Goal: Transaction & Acquisition: Purchase product/service

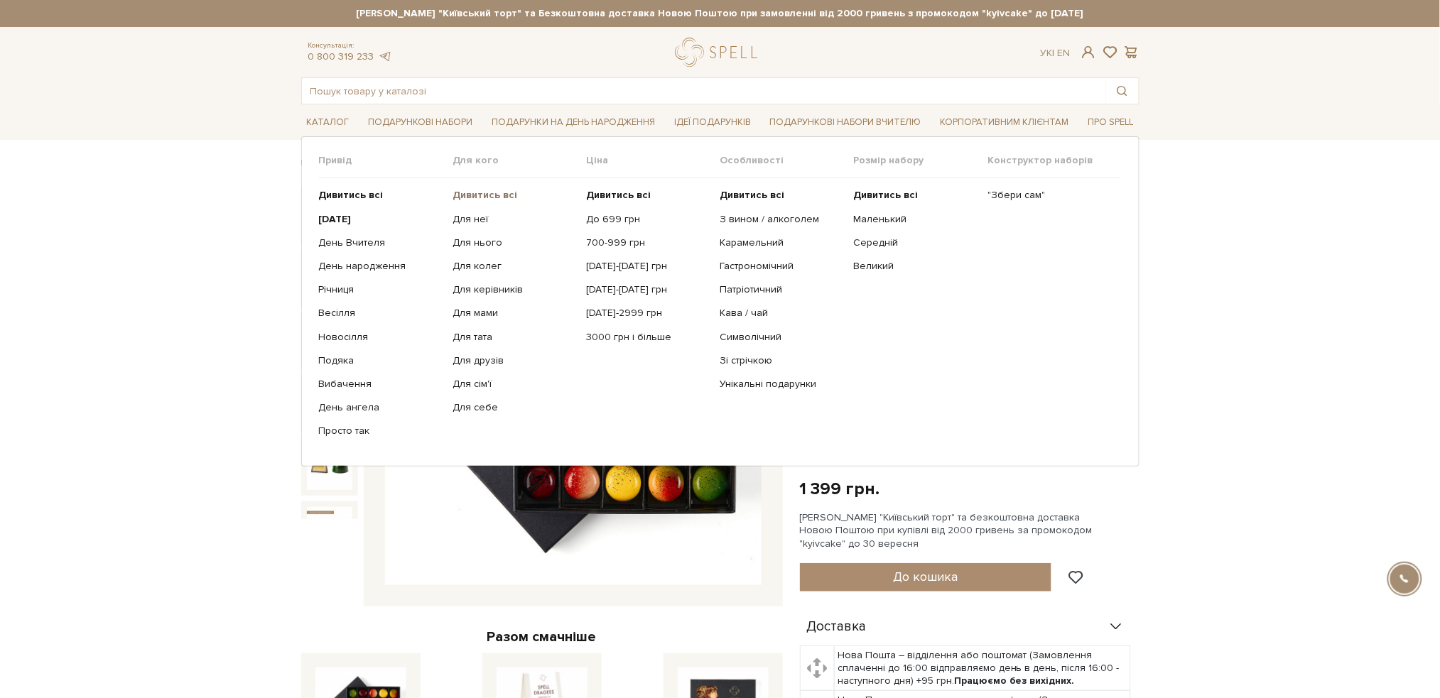
click at [504, 196] on b "Дивитись всі" at bounding box center [485, 195] width 65 height 12
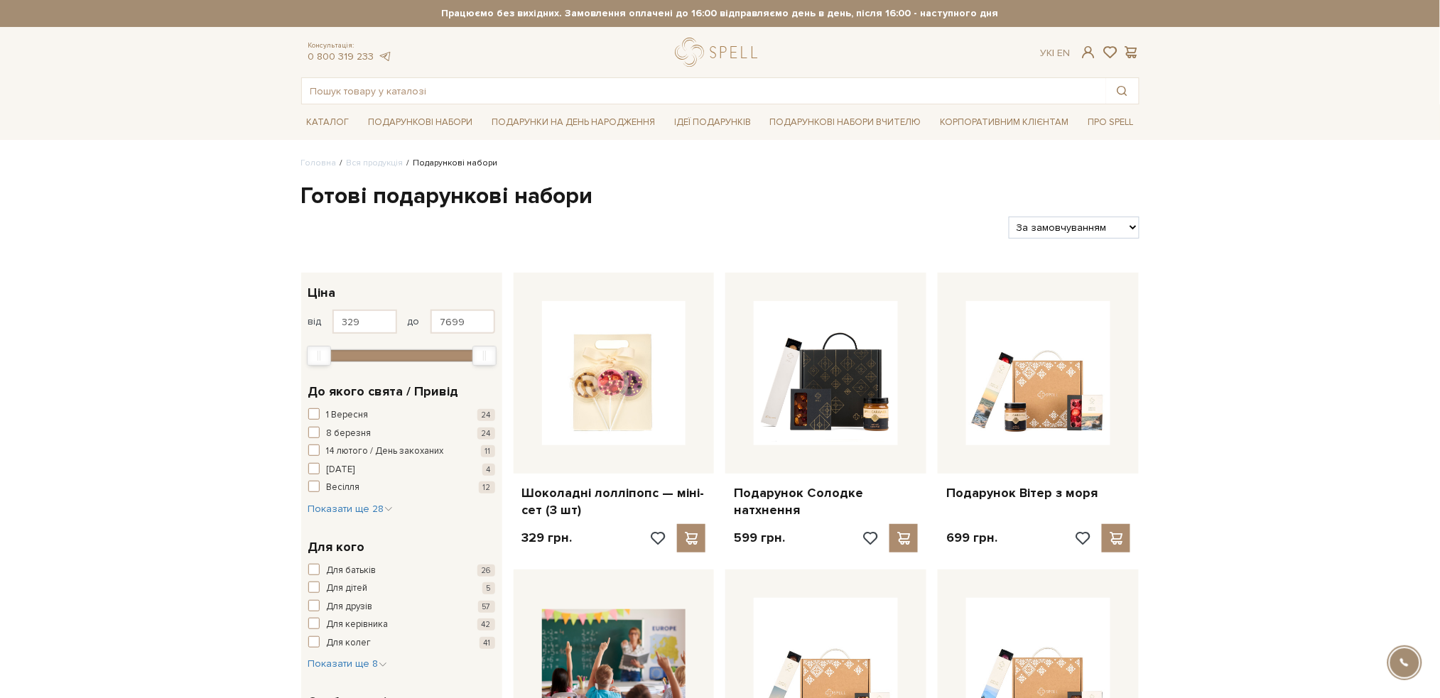
click at [1095, 229] on select "За замовчуванням За Ціною (зростання) За Ціною (зменшення) Новинки За популярні…" at bounding box center [1074, 228] width 130 height 22
select select "https://spellchocolate.com/our-productions/podarunkovi-box/?sort=p.price&order=…"
click at [1009, 217] on select "За замовчуванням За Ціною (зростання) За Ціною (зменшення) Новинки За популярні…" at bounding box center [1074, 228] width 130 height 22
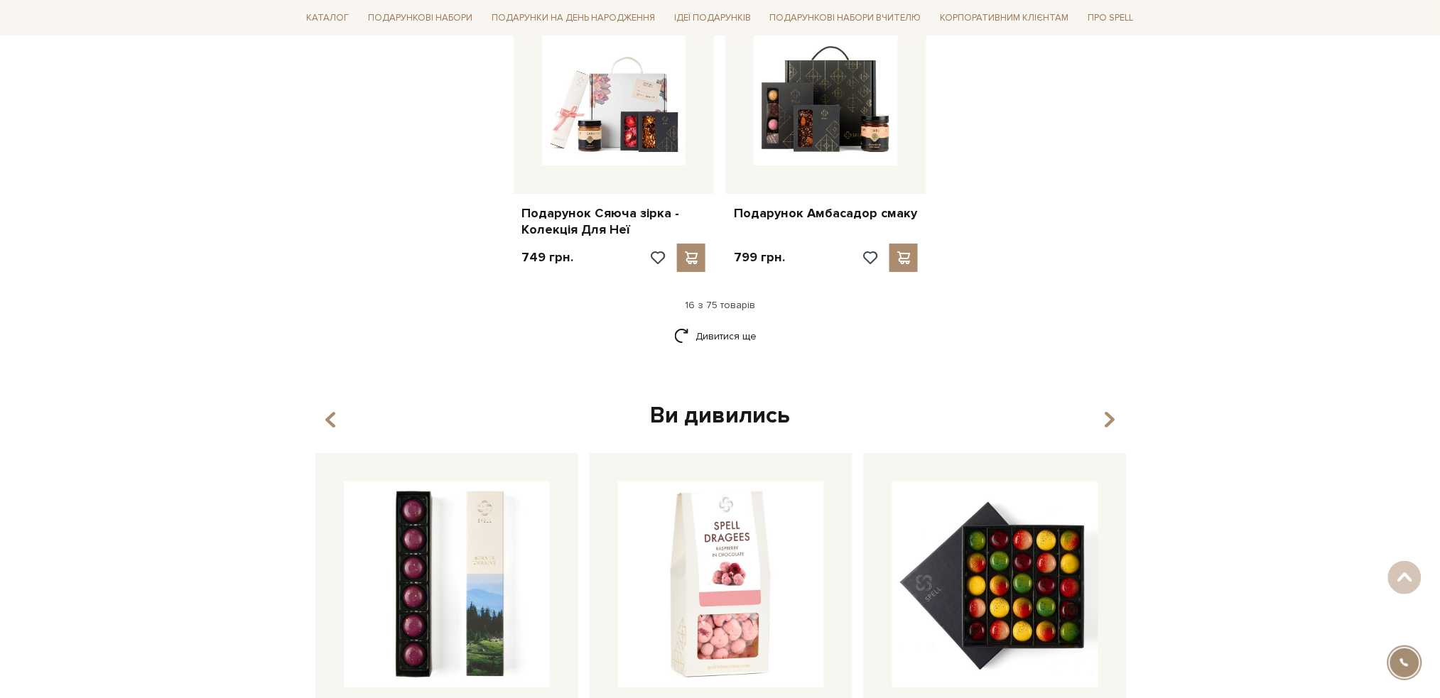
scroll to position [1800, 0]
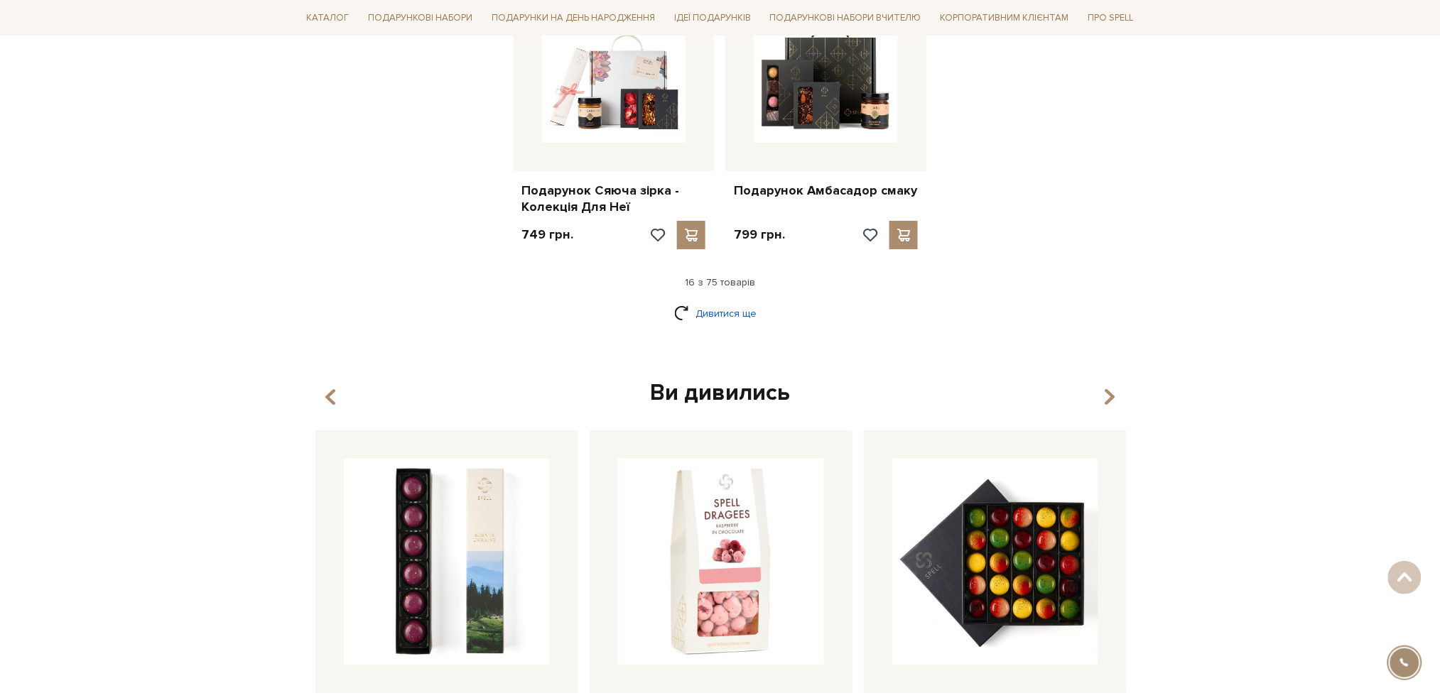
click at [711, 301] on link "Дивитися ще" at bounding box center [720, 313] width 92 height 25
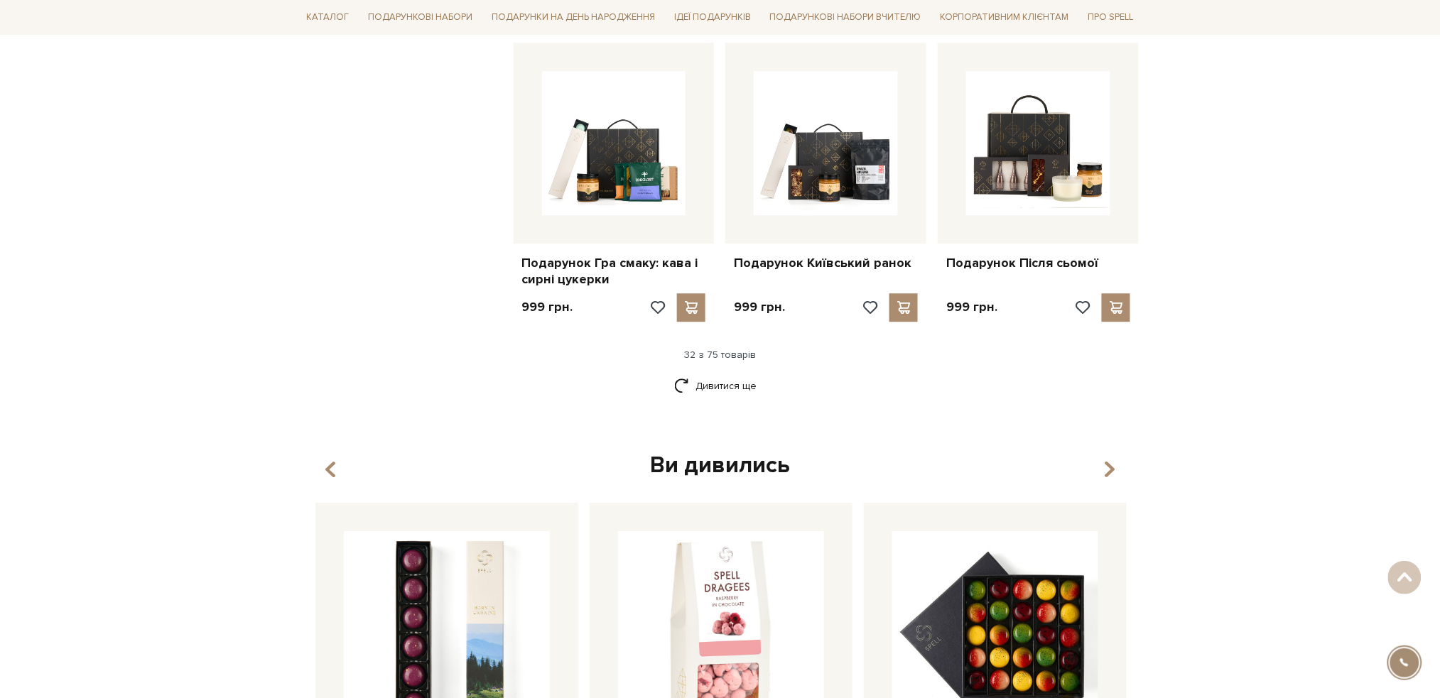
scroll to position [3221, 0]
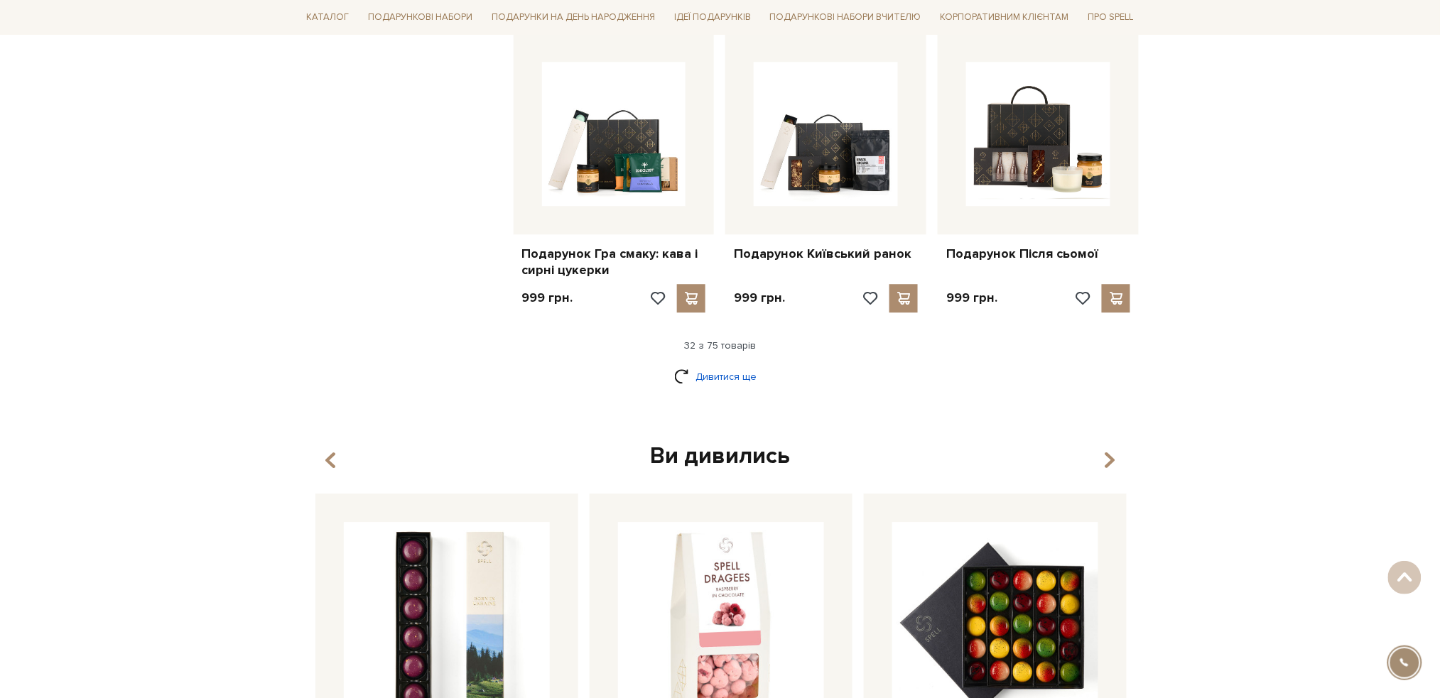
click at [737, 366] on link "Дивитися ще" at bounding box center [720, 376] width 92 height 25
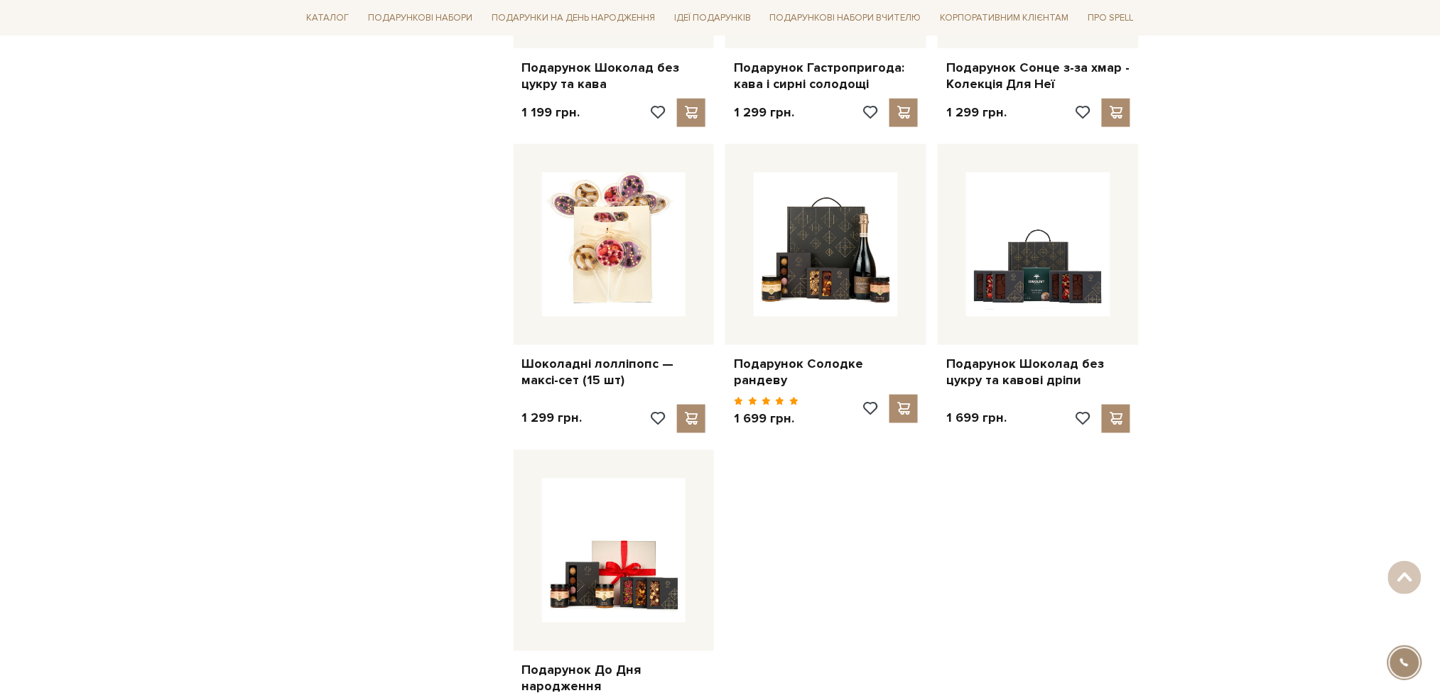
scroll to position [4642, 0]
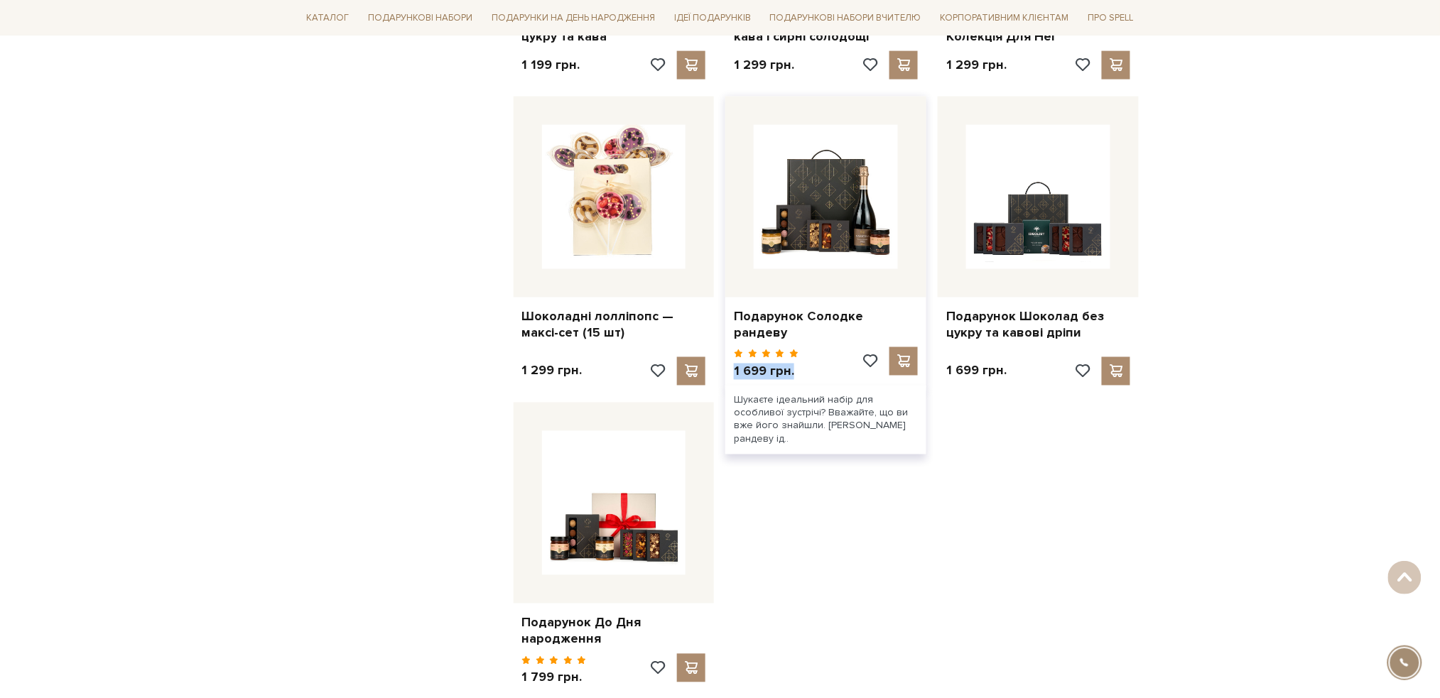
drag, startPoint x: 799, startPoint y: 354, endPoint x: 734, endPoint y: 360, distance: 65.6
click at [734, 360] on div "1 699 грн." at bounding box center [826, 366] width 184 height 38
copy p "1 699 грн."
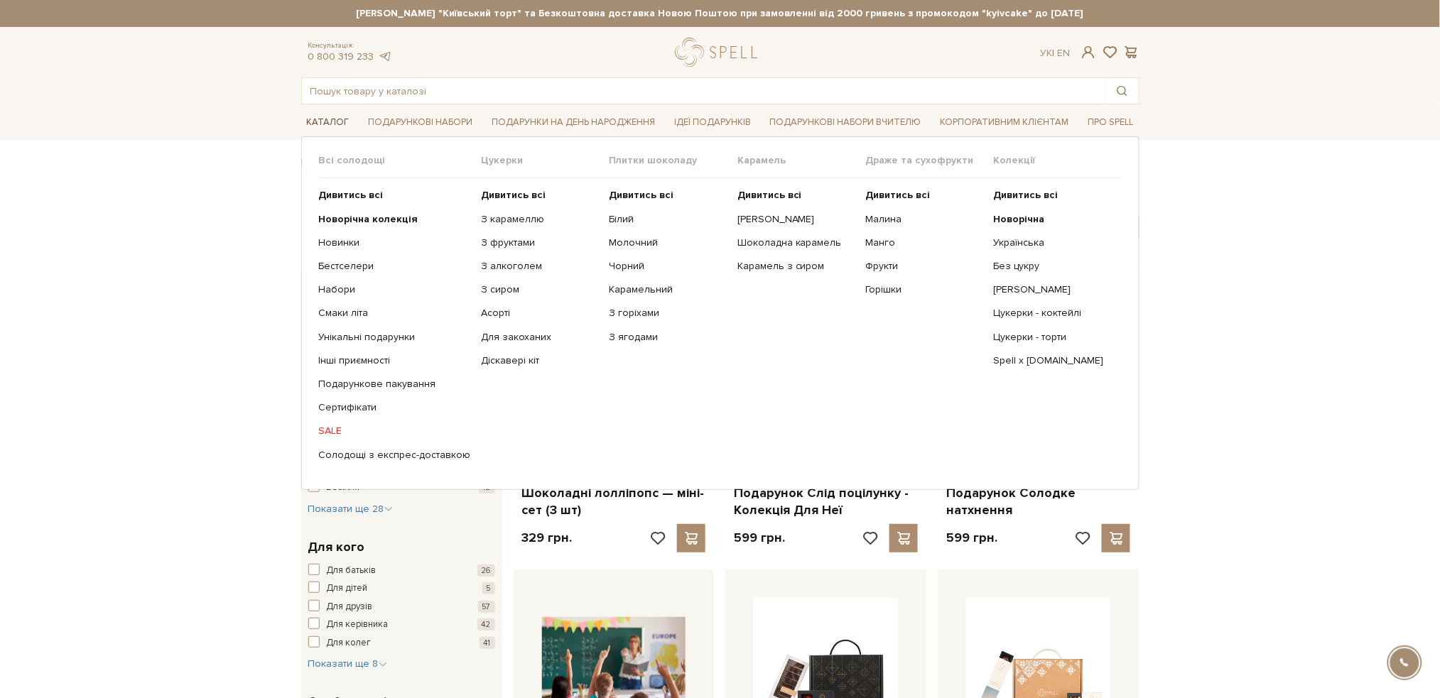
click at [322, 124] on link "Каталог" at bounding box center [328, 123] width 54 height 22
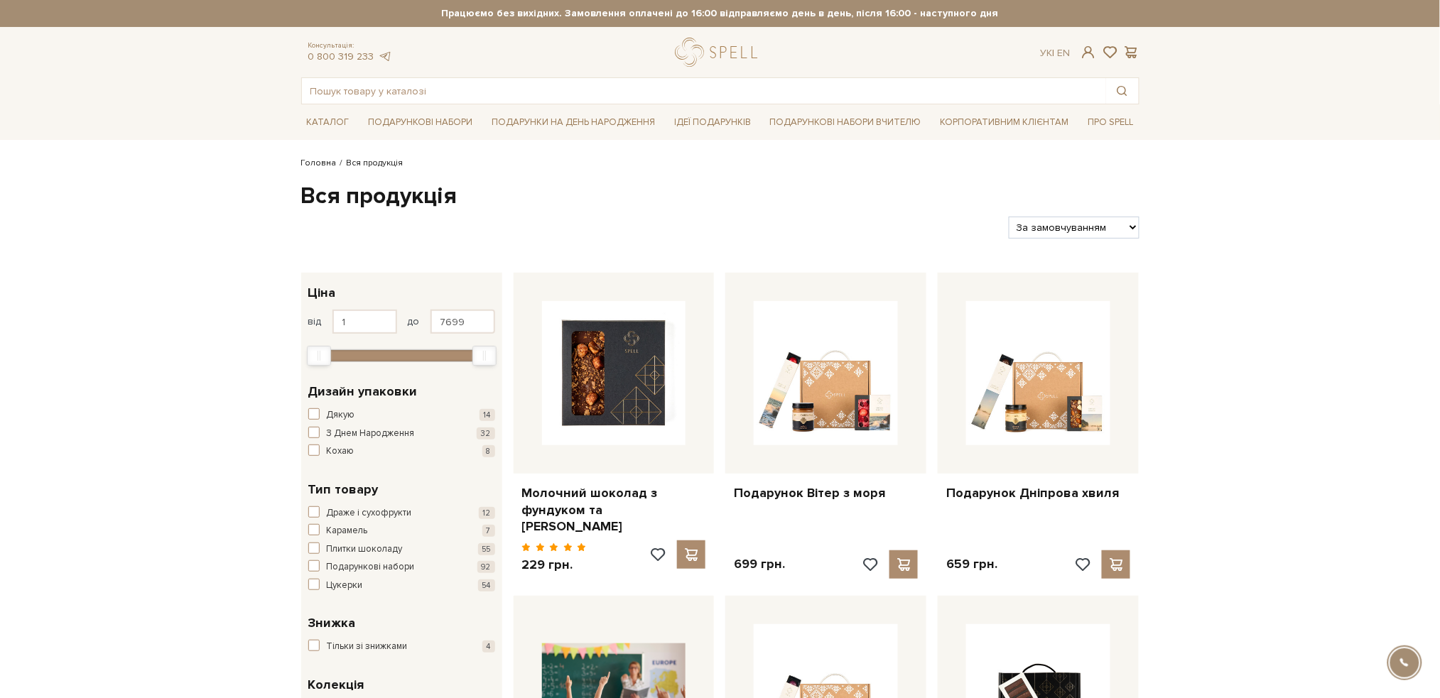
click at [303, 165] on link "Головна" at bounding box center [319, 163] width 36 height 11
